Goal: Task Accomplishment & Management: Manage account settings

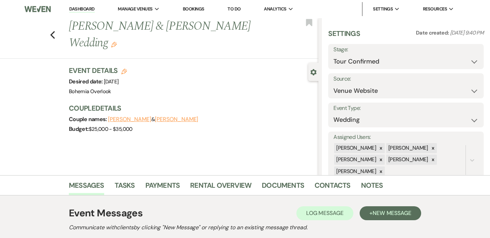
select select "4"
select select "5"
click at [53, 44] on div "Previous [PERSON_NAME] & [PERSON_NAME] Wedding Edit Bookmark" at bounding box center [158, 38] width 322 height 41
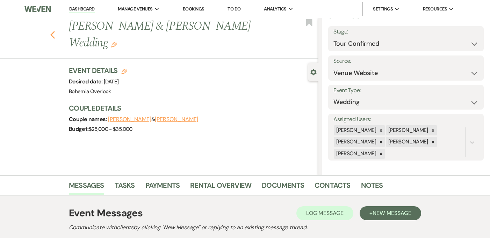
click at [55, 35] on icon "Previous" at bounding box center [52, 35] width 5 height 8
select select "4"
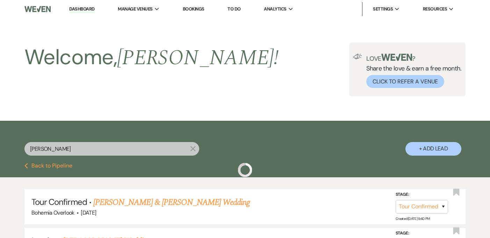
scroll to position [72, 0]
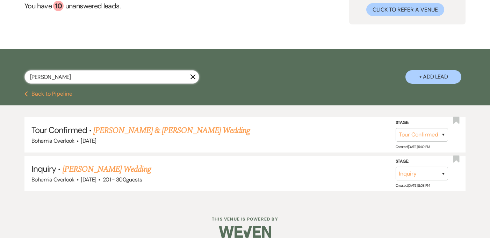
click at [115, 76] on input "[PERSON_NAME]" at bounding box center [111, 77] width 175 height 14
drag, startPoint x: 119, startPoint y: 76, endPoint x: 16, endPoint y: 76, distance: 102.8
click at [16, 76] on div "Jeselskis X + Add Lead" at bounding box center [245, 70] width 490 height 37
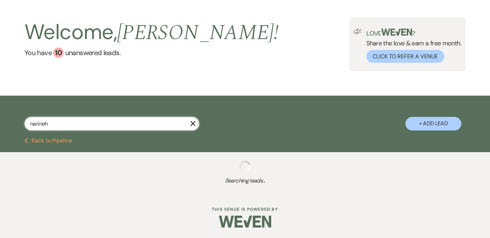
type input "narineh"
select select "4"
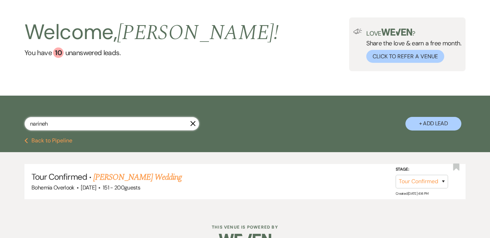
scroll to position [43, 0]
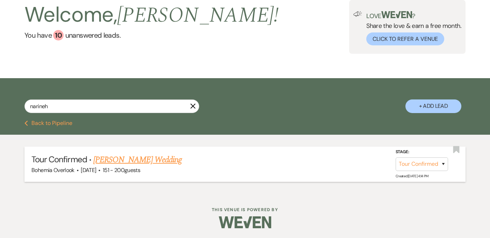
click at [144, 157] on link "[PERSON_NAME] Wedding" at bounding box center [137, 160] width 88 height 13
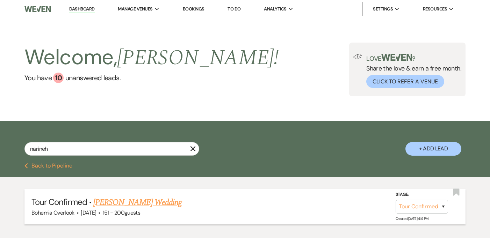
select select "4"
select select "2"
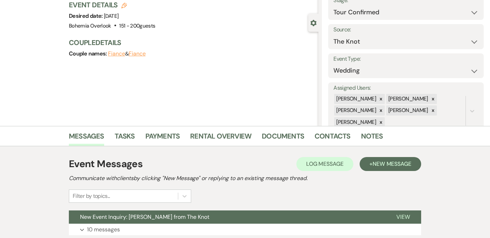
scroll to position [102, 0]
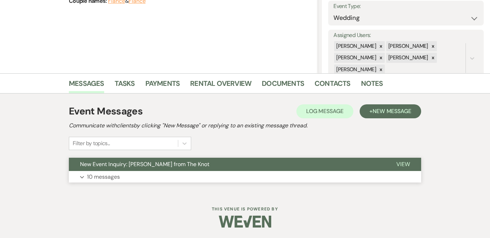
click at [129, 176] on button "Expand 10 messages" at bounding box center [245, 177] width 352 height 12
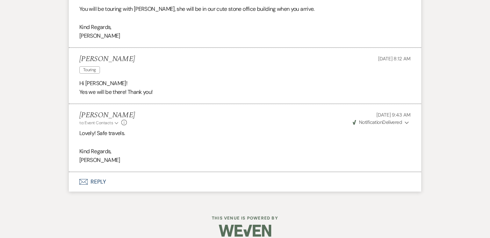
scroll to position [0, 0]
